Goal: Information Seeking & Learning: Compare options

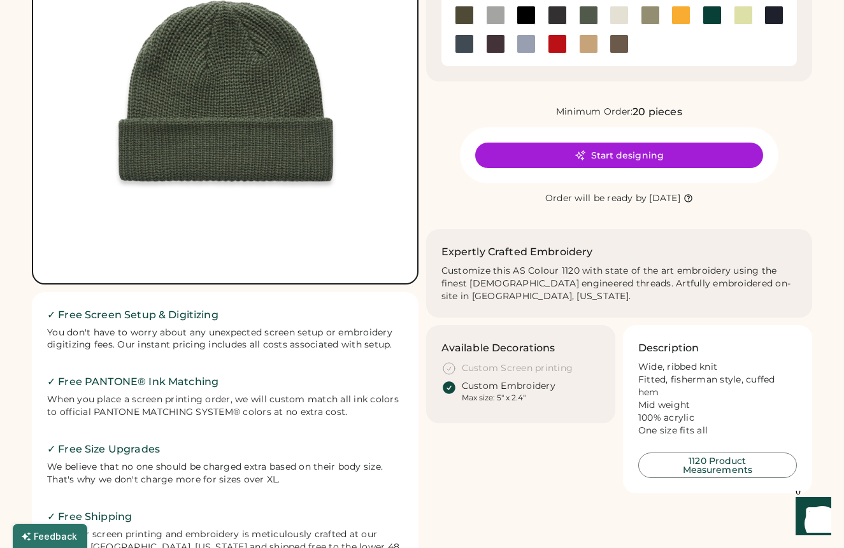
scroll to position [17, 0]
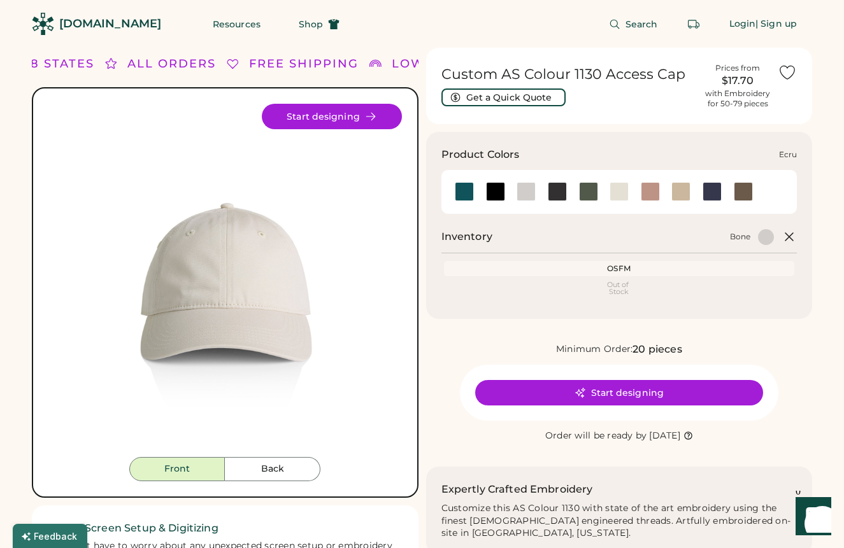
click at [617, 194] on div at bounding box center [619, 191] width 19 height 19
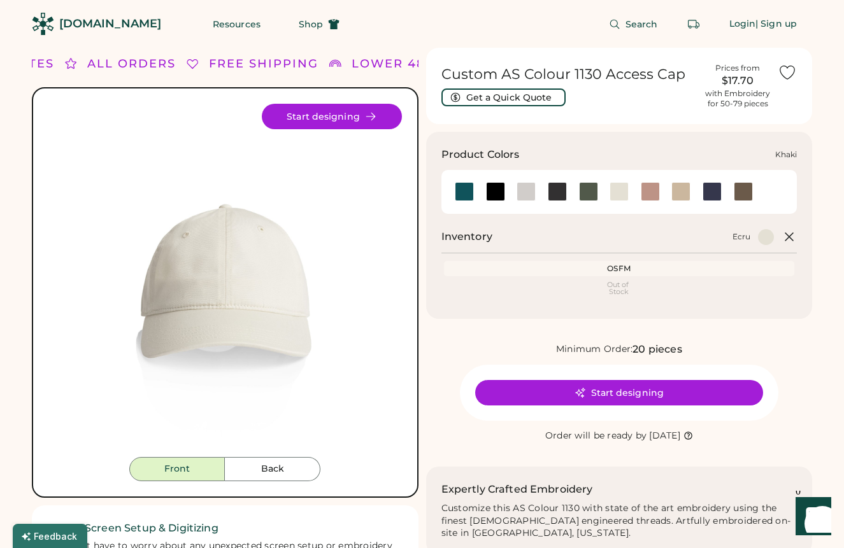
click at [684, 192] on div at bounding box center [680, 191] width 19 height 19
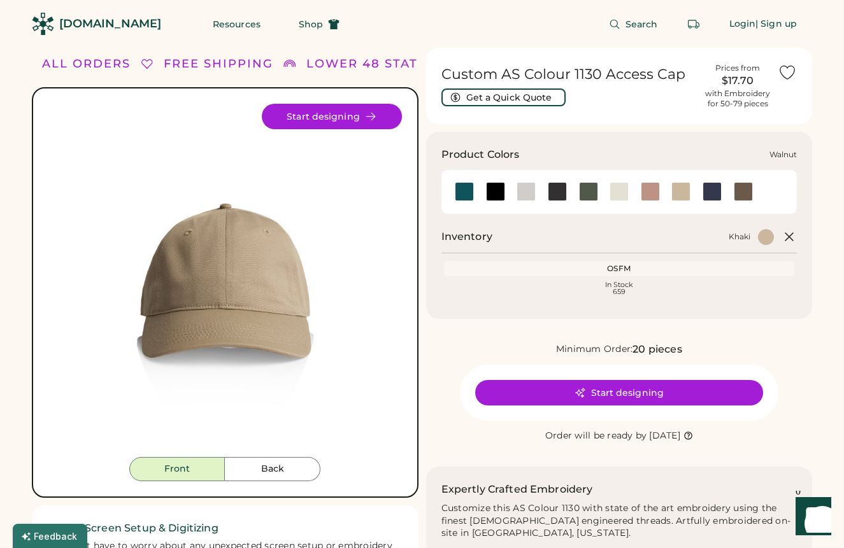
click at [744, 192] on div at bounding box center [743, 191] width 19 height 19
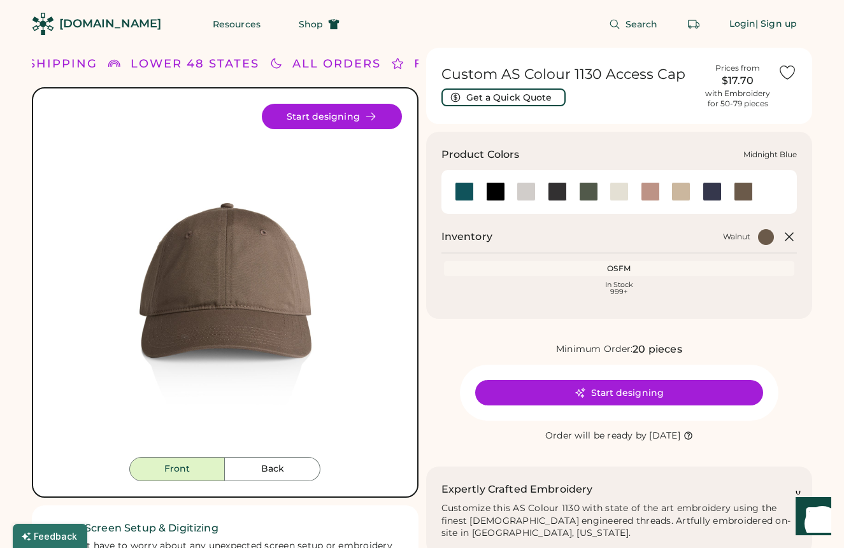
click at [715, 192] on div at bounding box center [712, 191] width 19 height 19
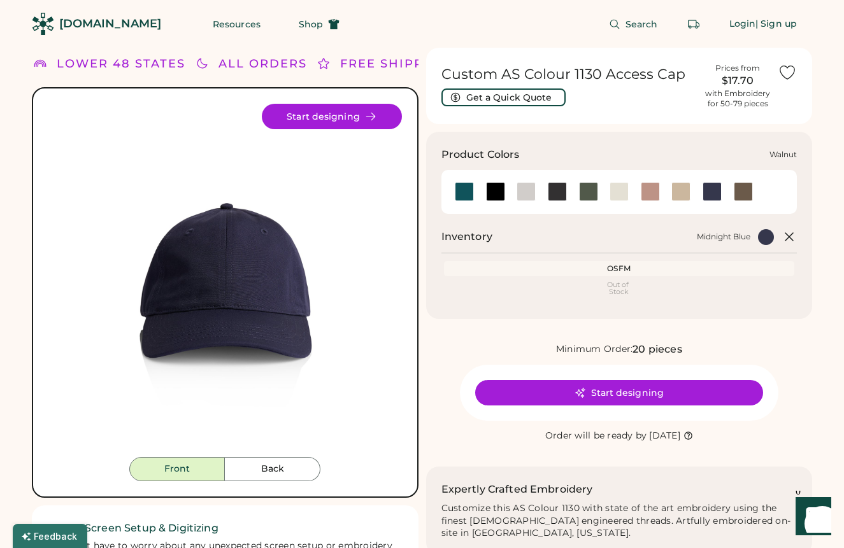
click at [744, 190] on div at bounding box center [743, 191] width 19 height 19
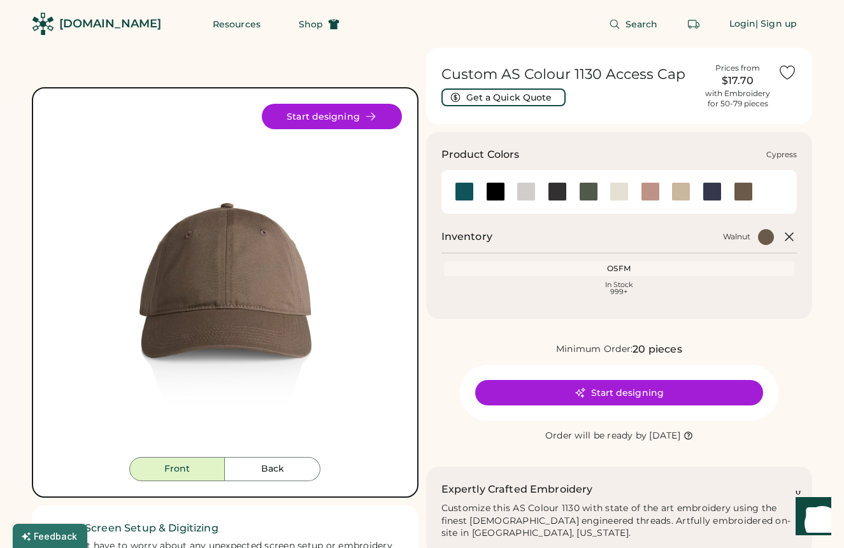
click at [580, 187] on div at bounding box center [588, 191] width 19 height 19
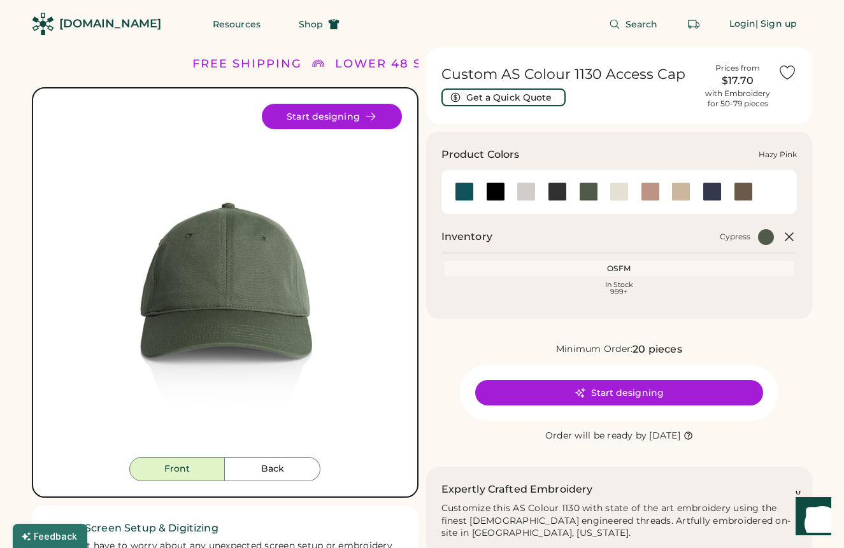
click at [643, 187] on div at bounding box center [650, 191] width 19 height 19
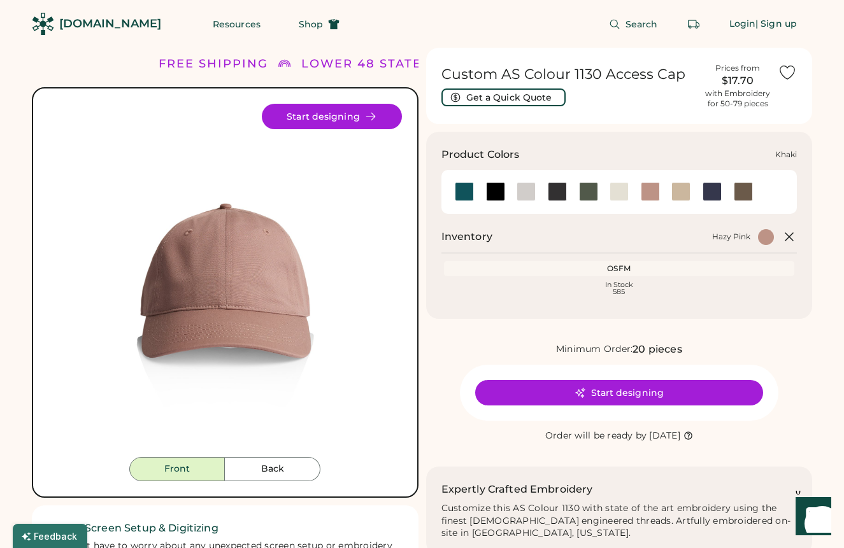
click at [674, 190] on div at bounding box center [680, 191] width 19 height 19
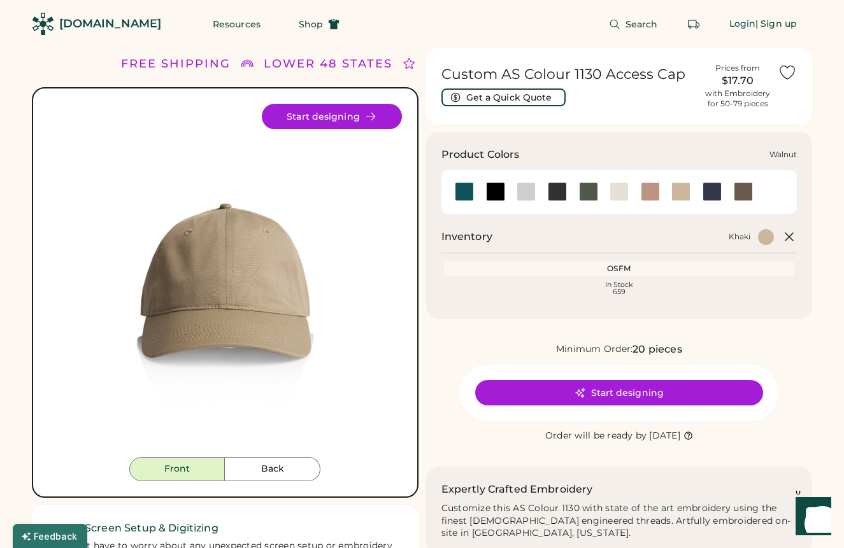
click at [749, 185] on div at bounding box center [743, 191] width 19 height 19
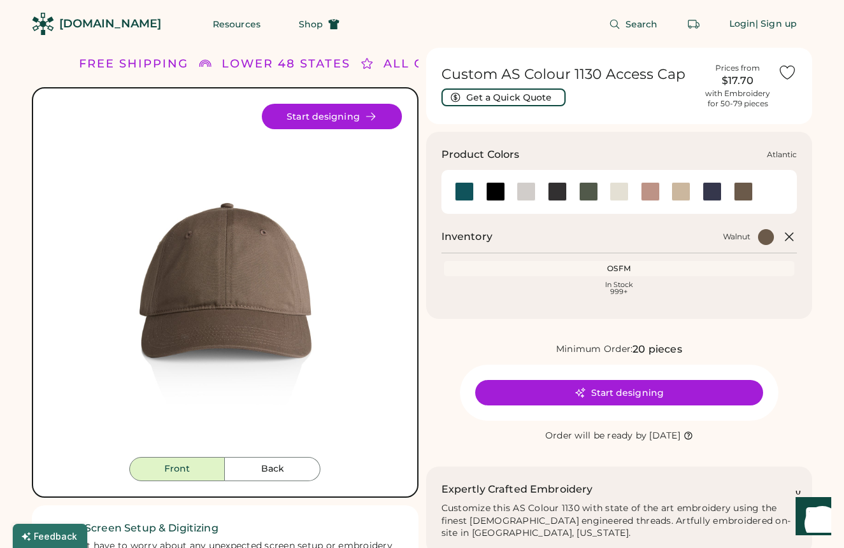
click at [472, 192] on div at bounding box center [464, 191] width 19 height 19
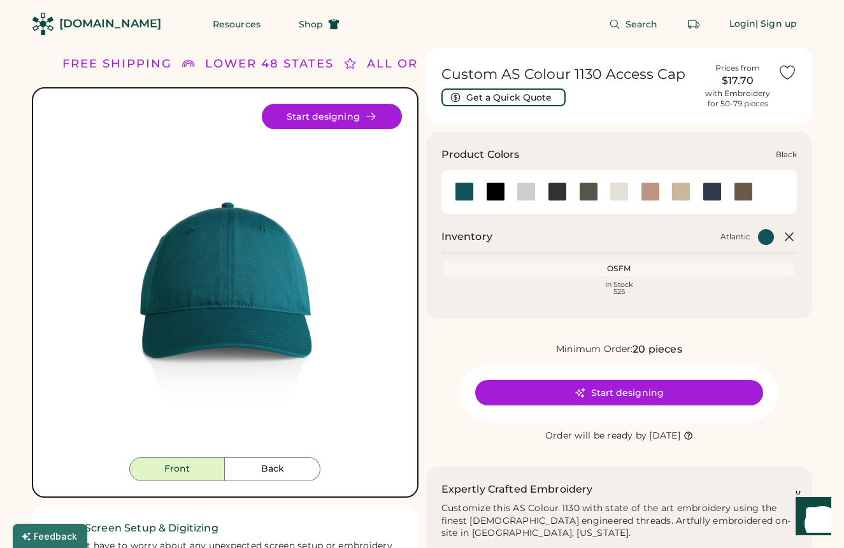
click at [491, 191] on div at bounding box center [495, 191] width 19 height 19
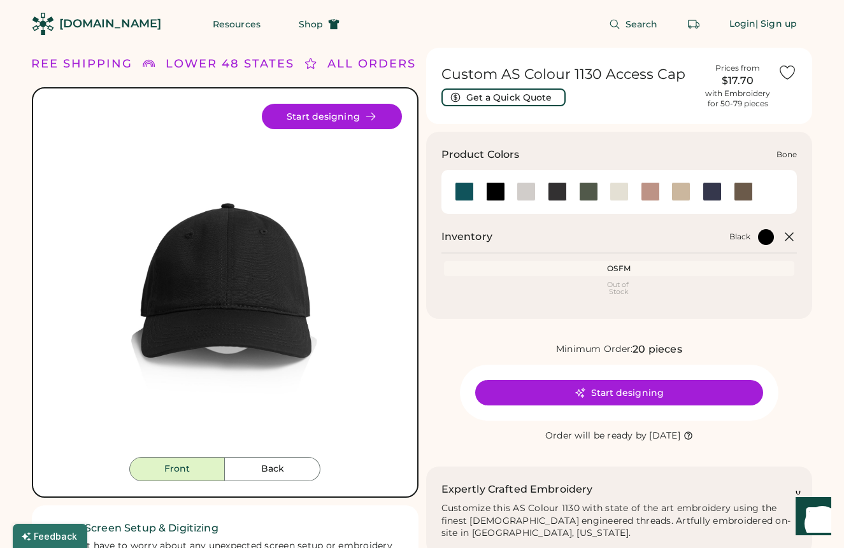
click at [527, 194] on div at bounding box center [526, 191] width 19 height 19
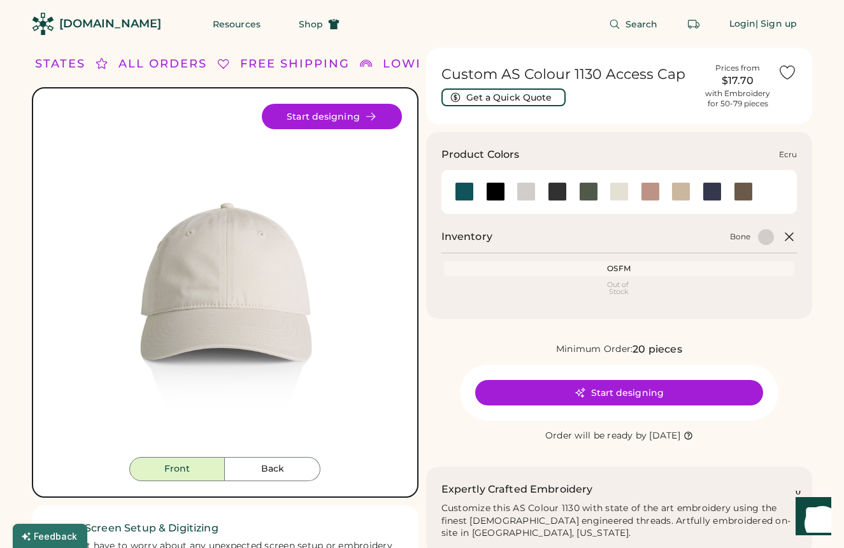
click at [615, 192] on div at bounding box center [619, 191] width 19 height 19
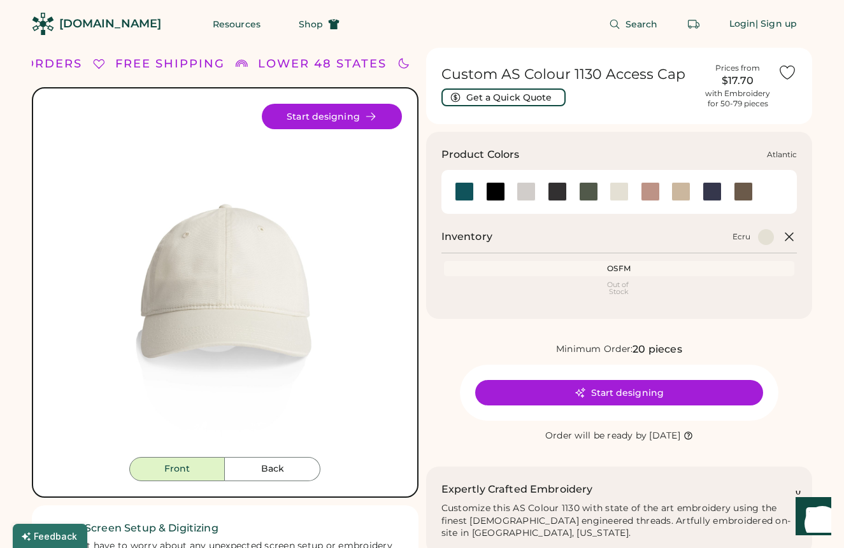
click at [465, 195] on div at bounding box center [464, 191] width 19 height 19
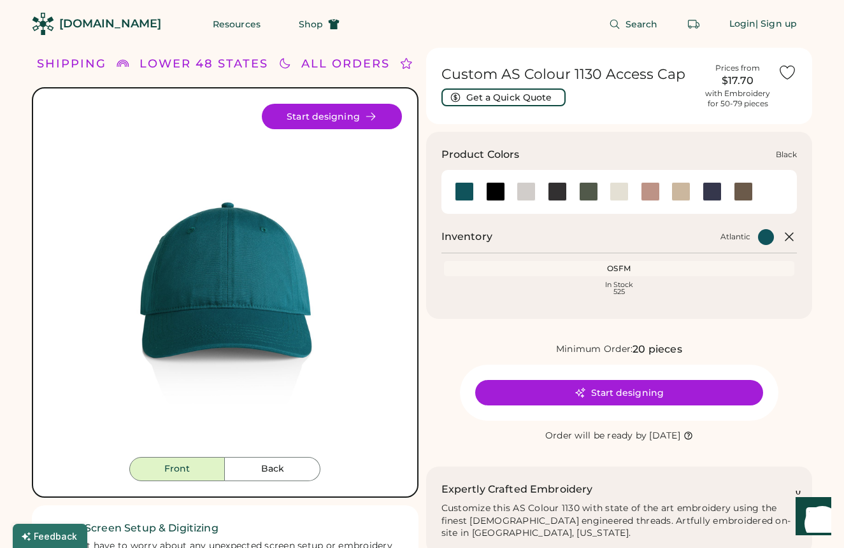
click at [488, 191] on div at bounding box center [495, 191] width 19 height 19
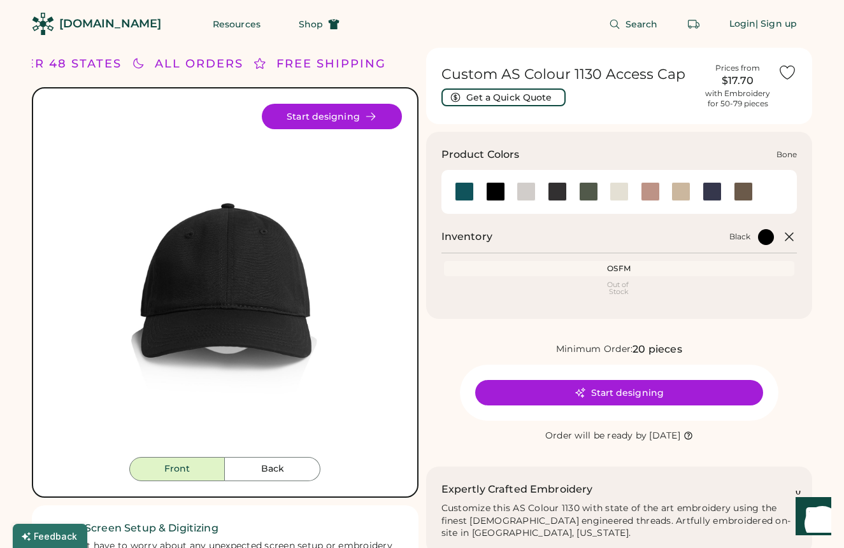
click at [531, 189] on div at bounding box center [526, 191] width 19 height 19
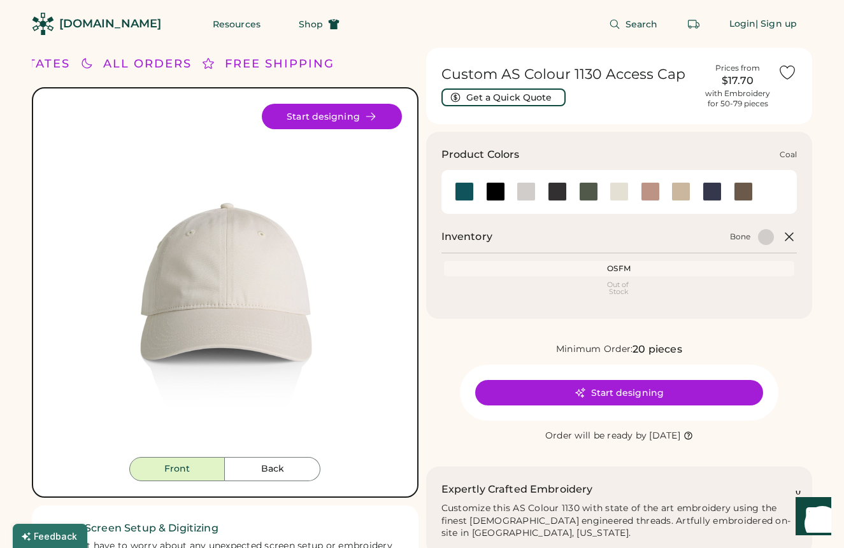
click at [557, 186] on div at bounding box center [557, 191] width 19 height 19
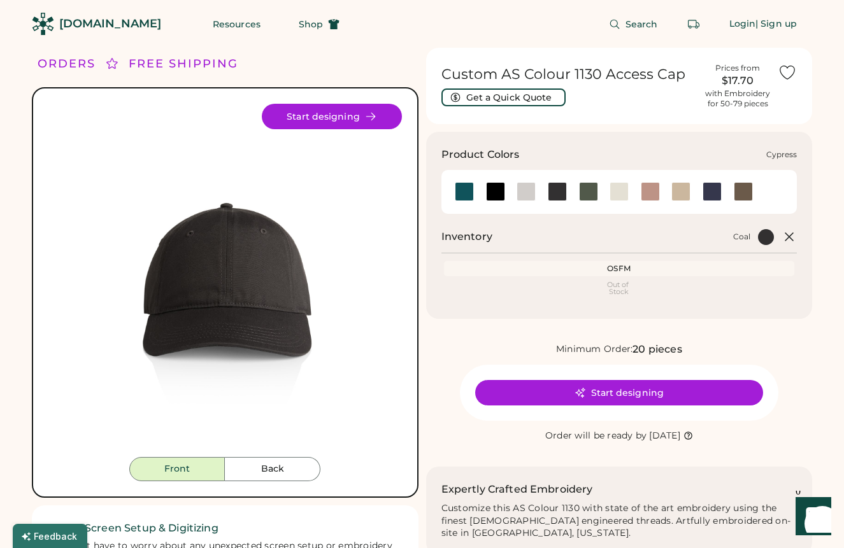
click at [587, 192] on div at bounding box center [588, 191] width 19 height 19
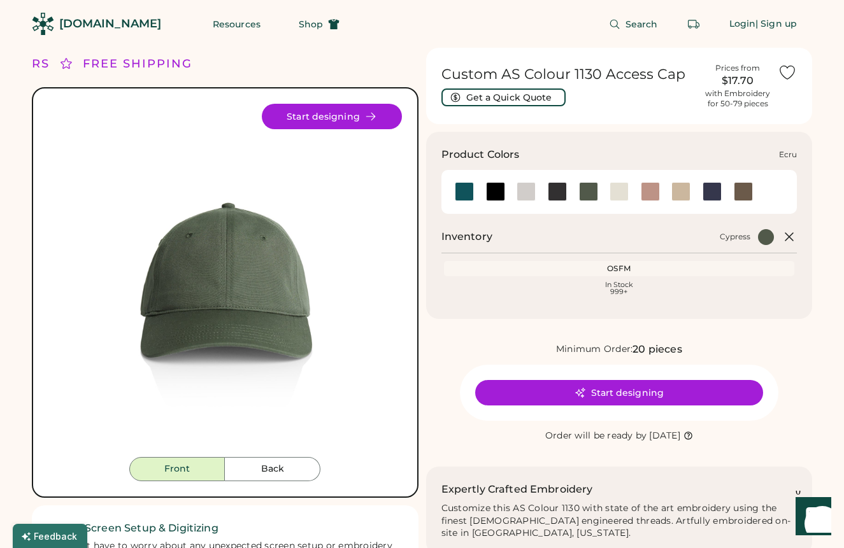
click at [615, 196] on div at bounding box center [619, 191] width 19 height 19
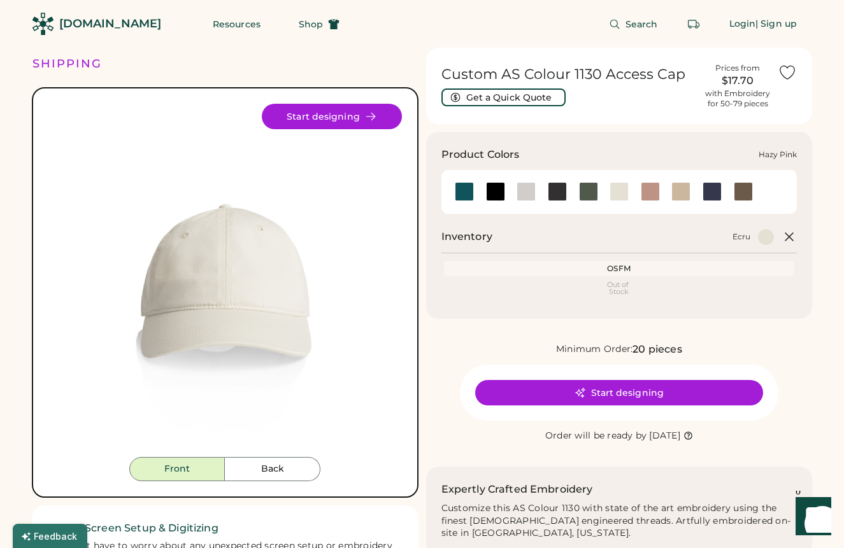
click at [645, 190] on div at bounding box center [650, 191] width 19 height 19
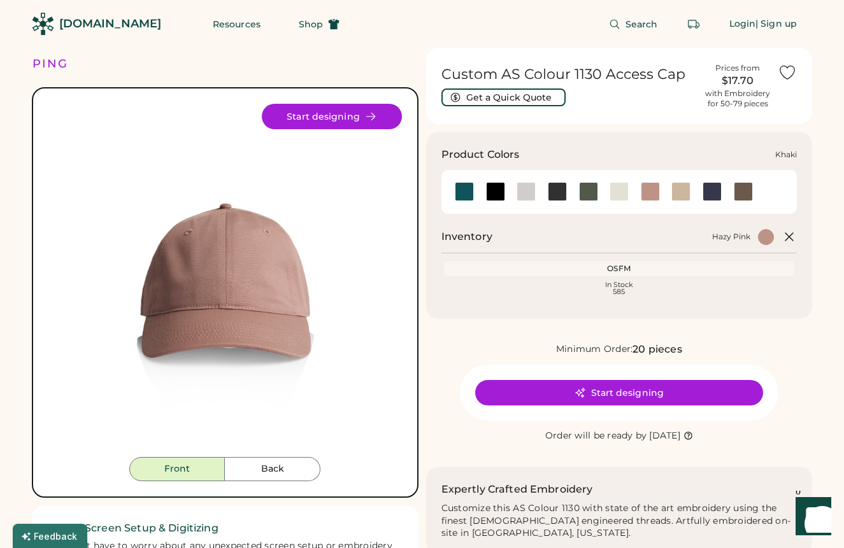
click at [678, 187] on div at bounding box center [680, 191] width 19 height 19
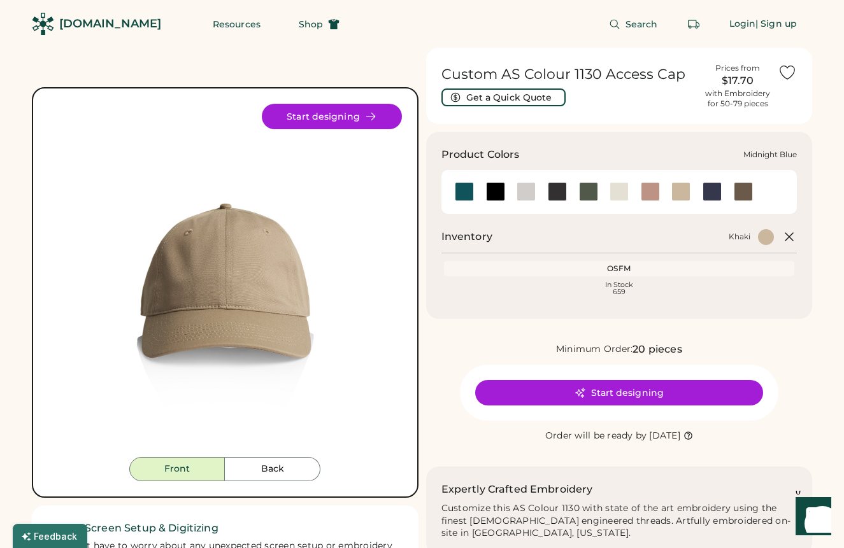
click at [711, 194] on div at bounding box center [712, 191] width 19 height 19
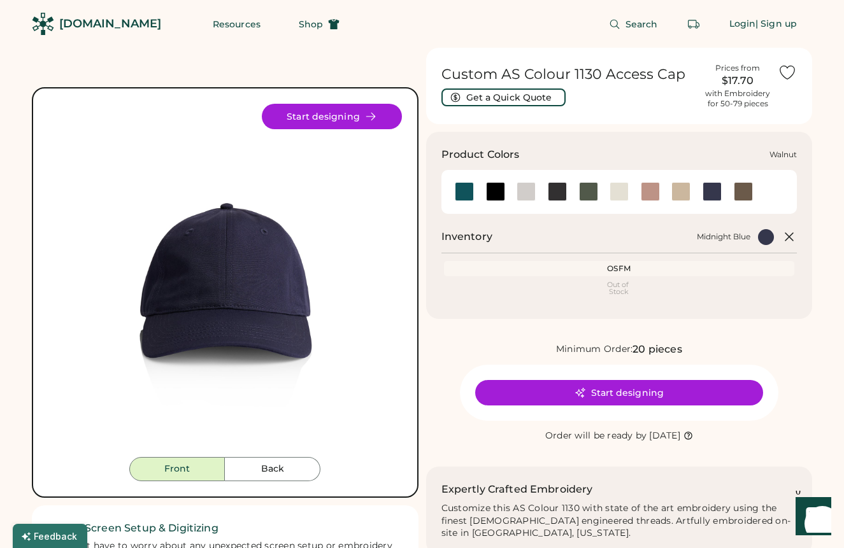
click at [742, 192] on div at bounding box center [743, 191] width 19 height 19
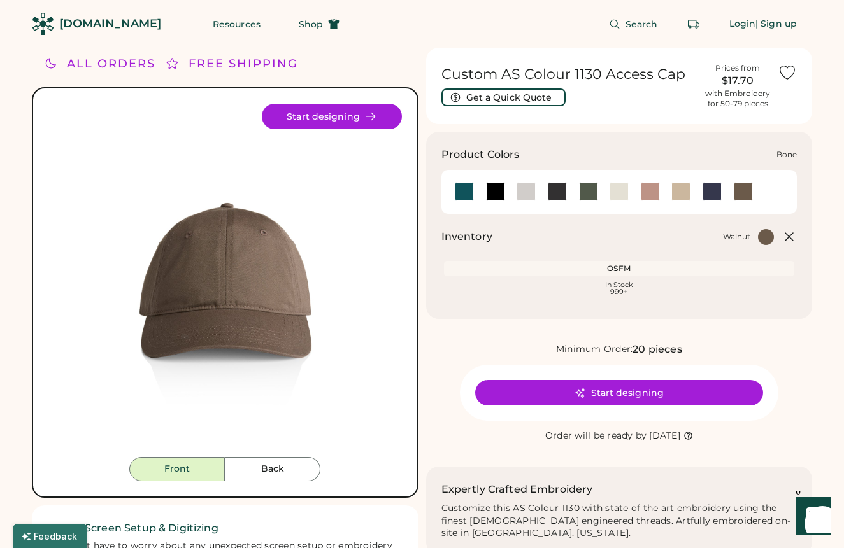
click at [524, 197] on div at bounding box center [526, 191] width 19 height 19
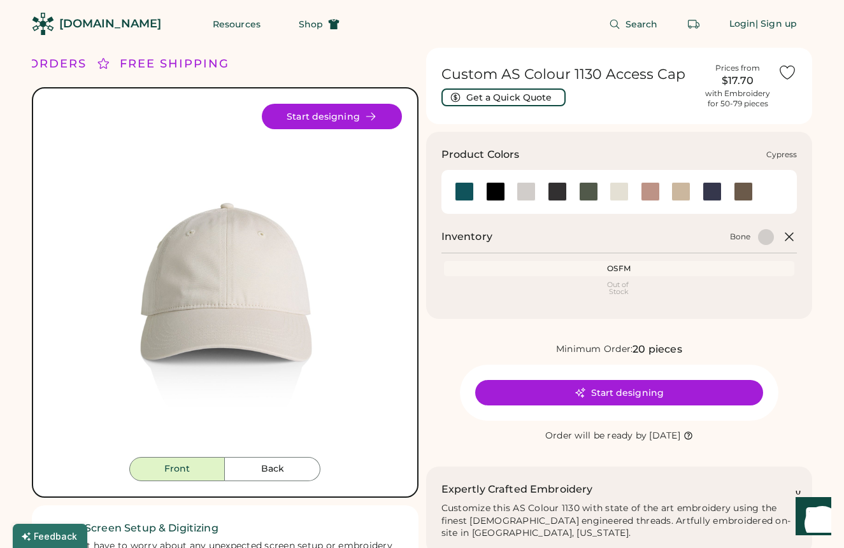
click at [583, 190] on div at bounding box center [588, 191] width 19 height 19
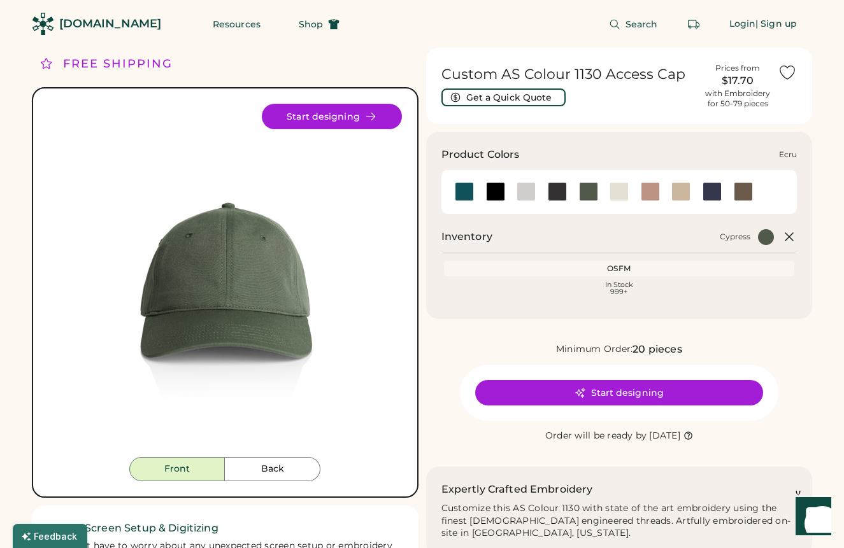
click at [620, 190] on div at bounding box center [619, 191] width 19 height 19
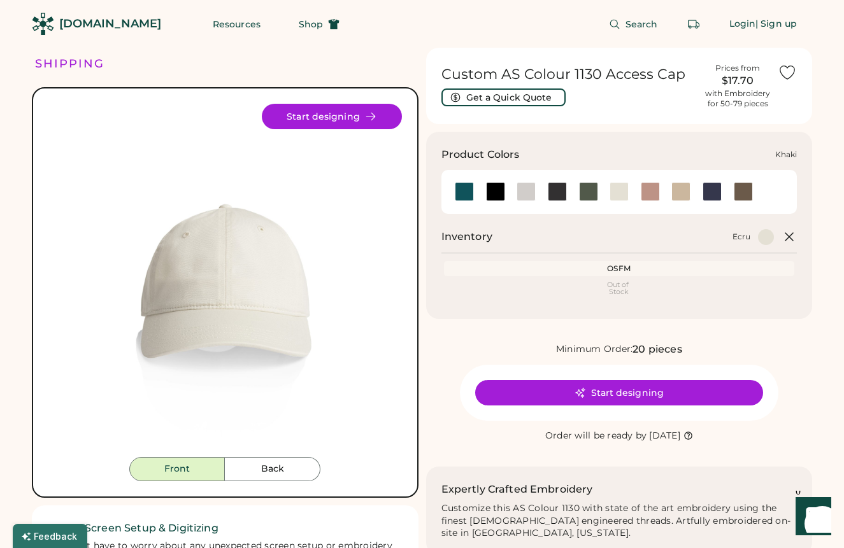
click at [679, 193] on div at bounding box center [680, 191] width 19 height 19
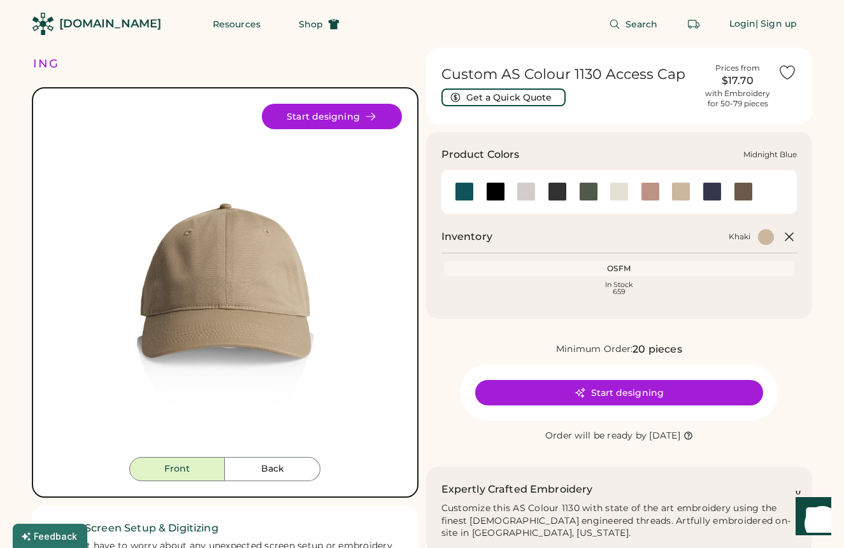
click at [715, 194] on div at bounding box center [712, 191] width 19 height 19
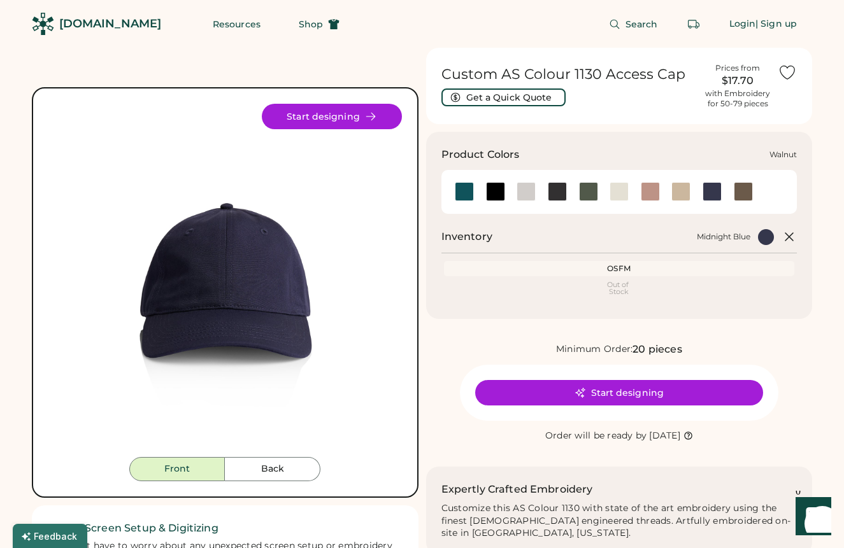
click at [747, 194] on div at bounding box center [743, 191] width 19 height 19
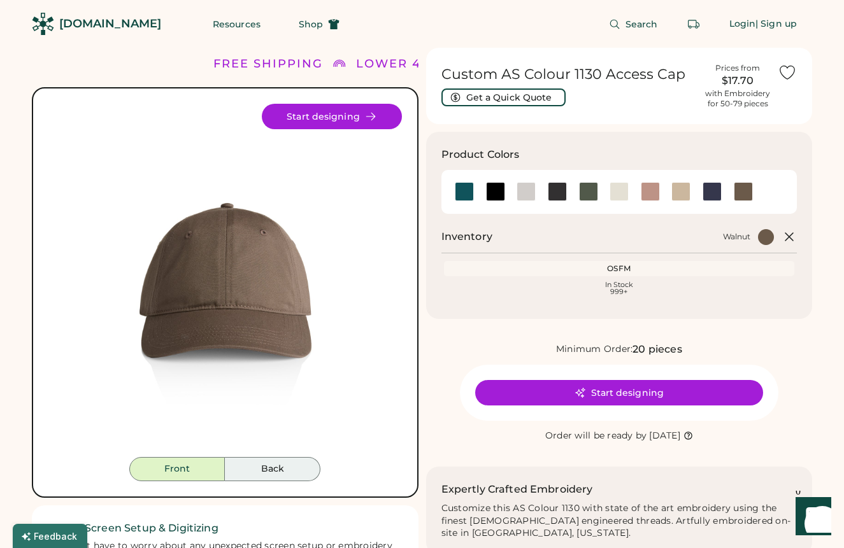
click at [277, 465] on button "Back" at bounding box center [273, 469] width 96 height 24
